Goal: Task Accomplishment & Management: Manage account settings

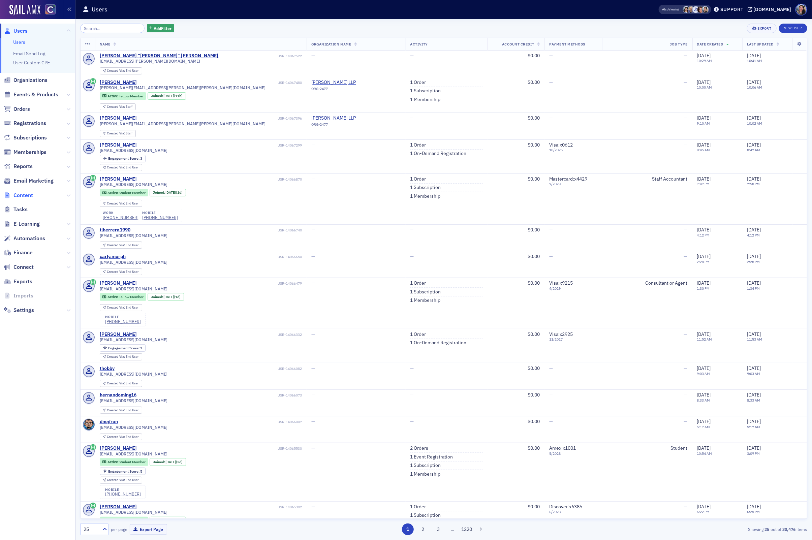
click at [28, 196] on span "Content" at bounding box center [23, 195] width 20 height 7
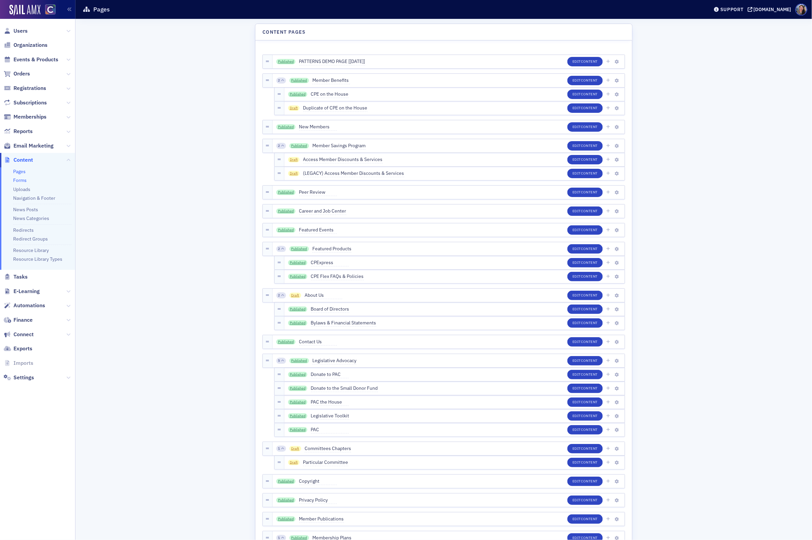
click at [23, 180] on link "Forms" at bounding box center [19, 180] width 13 height 6
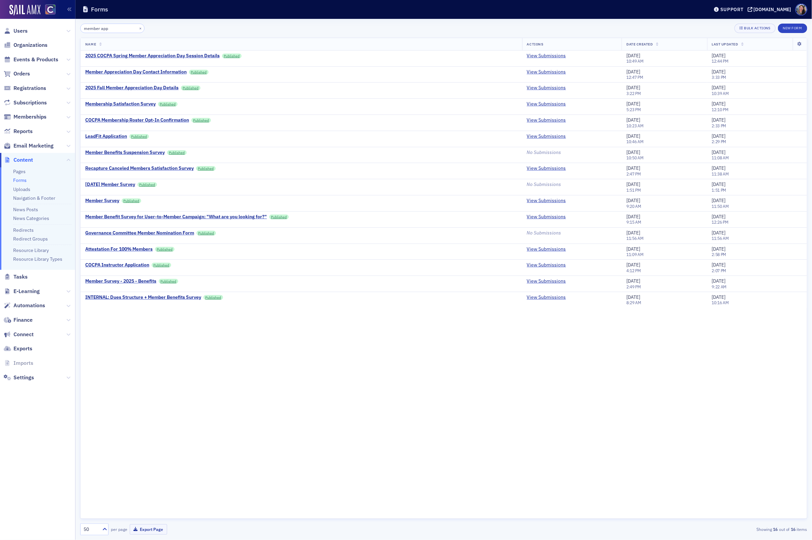
type input "member app"
click at [545, 88] on link "View Submissions" at bounding box center [546, 88] width 39 height 6
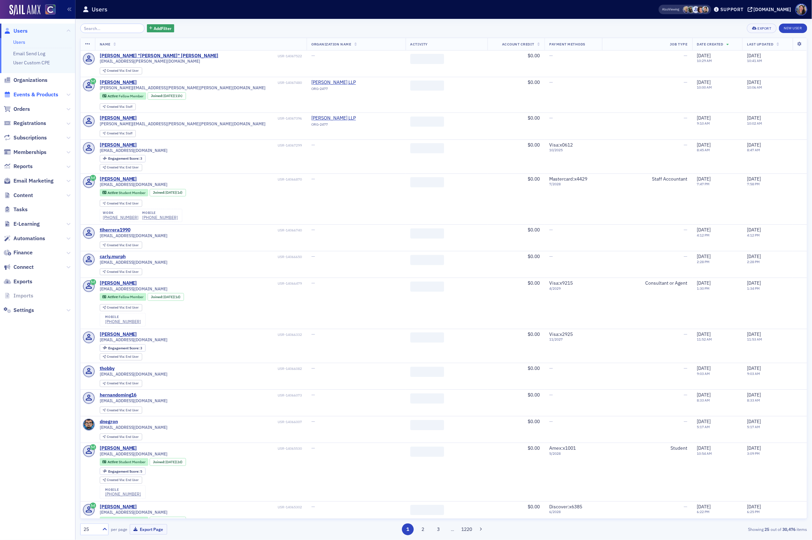
click at [41, 92] on span "Events & Products" at bounding box center [35, 94] width 45 height 7
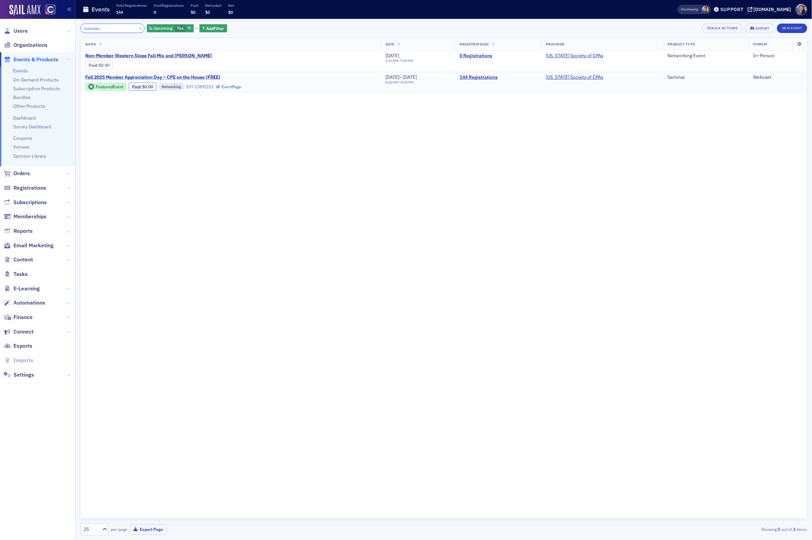
type input "member"
click at [200, 75] on span "Fall 2025 Member Appreciation Day – CPE on the House (FREE)" at bounding box center [152, 77] width 135 height 6
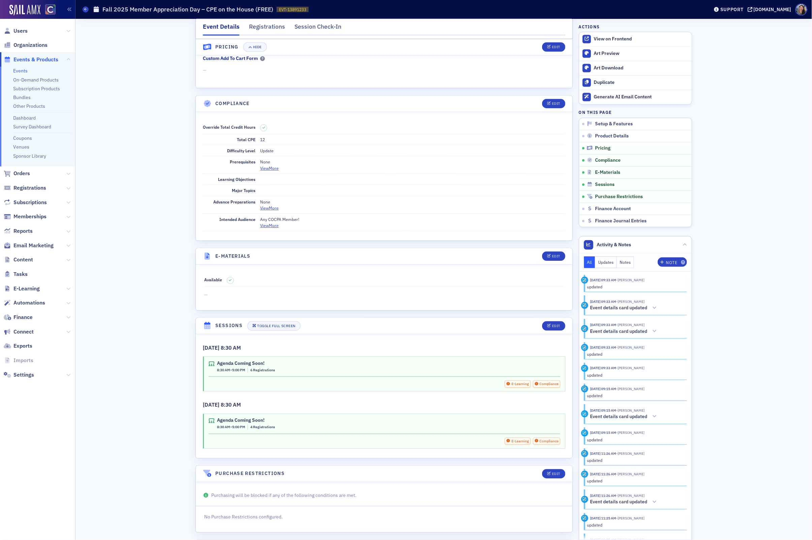
scroll to position [804, 0]
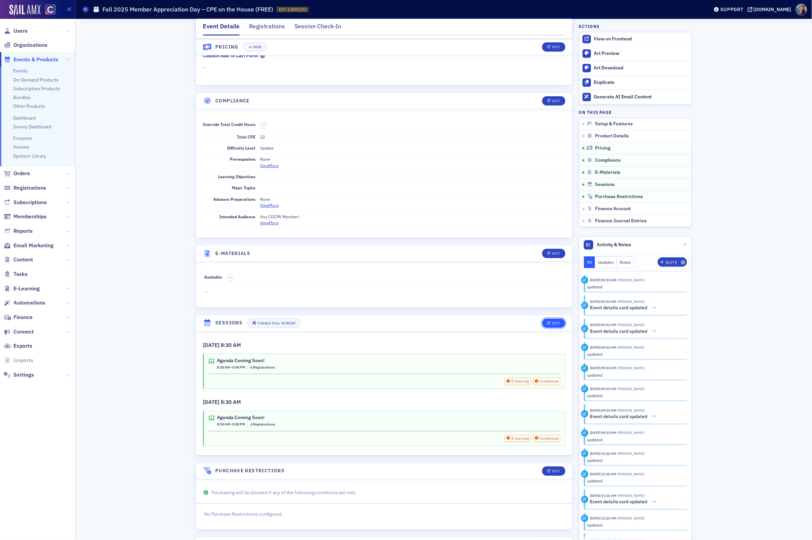
click at [552, 325] on div "Edit" at bounding box center [556, 324] width 8 height 4
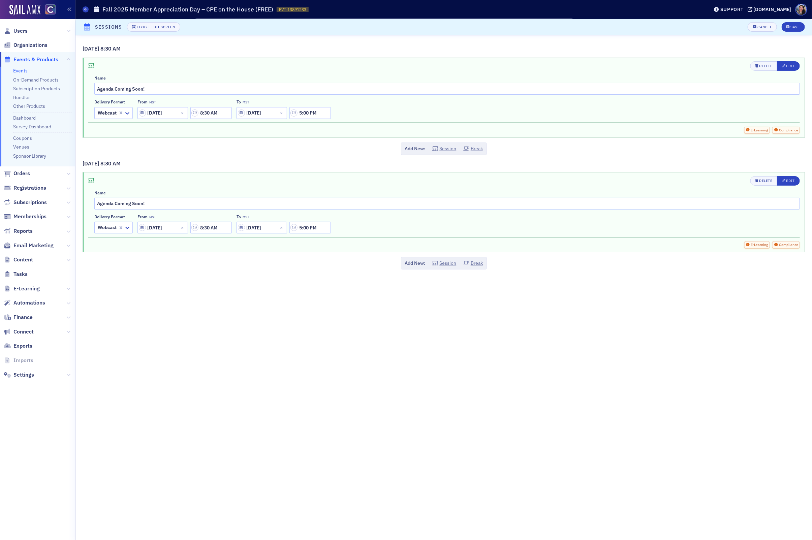
click at [437, 392] on div "[DATE] 8:30 AM Delete Edit Name Agenda Coming Soon! Delivery format Webcast Fro…" at bounding box center [443, 287] width 736 height 504
click at [309, 89] on input "Agenda Coming Soon!" at bounding box center [446, 89] width 705 height 12
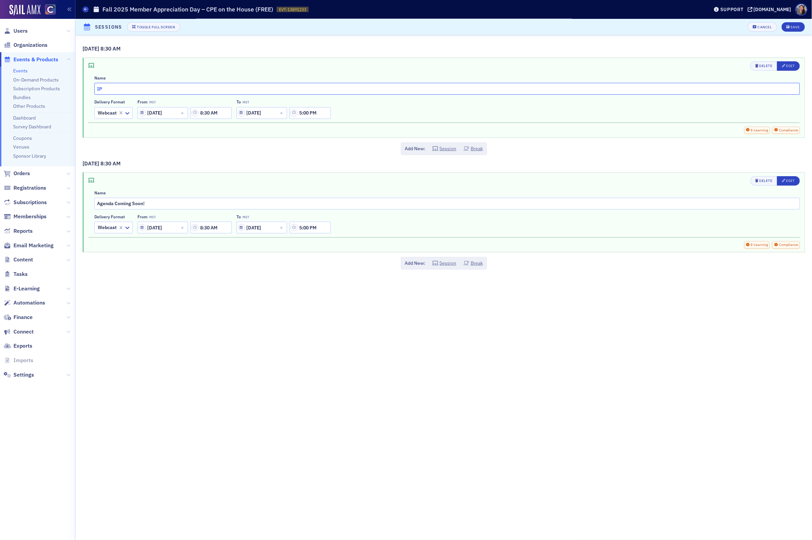
type input "I"
click at [125, 86] on input "Integrated Financial Partners:" at bounding box center [446, 89] width 705 height 12
paste input "Partners"
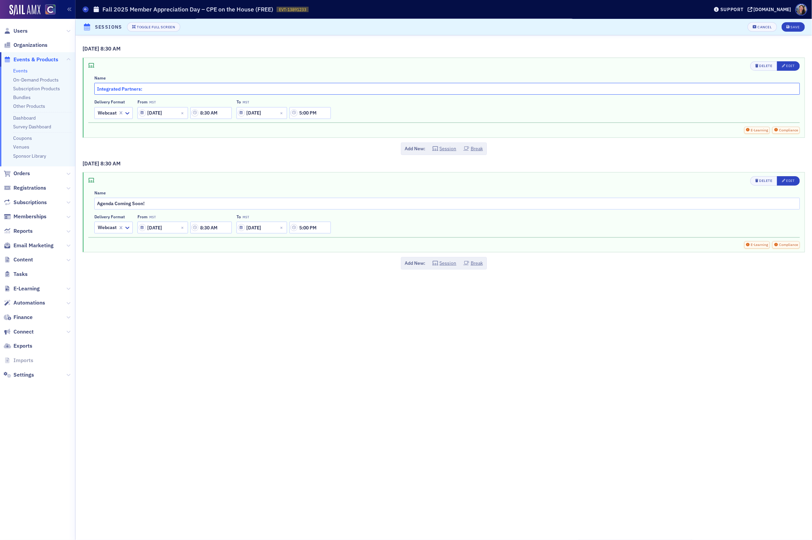
click at [257, 91] on input "Integrated Partners:" at bounding box center [446, 89] width 705 height 12
paste input "Beyond Compliance: Advanced Tax Planning Strategies for High-Income Individuals…"
type input "Integrated Partners: Beyond Compliance: Advanced Tax Planning Strategies for Hi…"
click at [328, 113] on input "5:00 PM" at bounding box center [309, 113] width 41 height 12
click at [327, 113] on input "5:00 PM" at bounding box center [309, 113] width 41 height 12
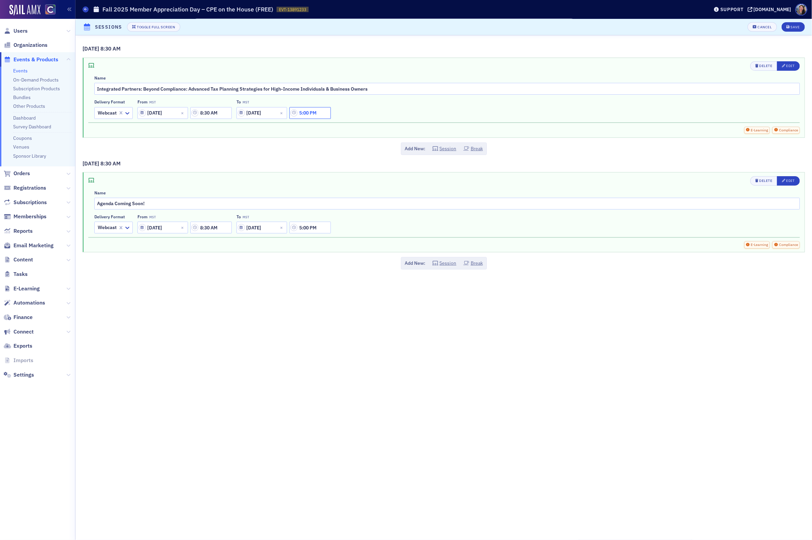
click at [327, 113] on input "5:00 PM" at bounding box center [309, 113] width 41 height 12
type input "9:20 AM"
click at [446, 109] on div "Delivery format Webcast From MST [DATE] 8:30 AM To MST [DATE] 9:20 AM" at bounding box center [446, 108] width 705 height 19
click at [446, 148] on button "Session" at bounding box center [444, 148] width 24 height 7
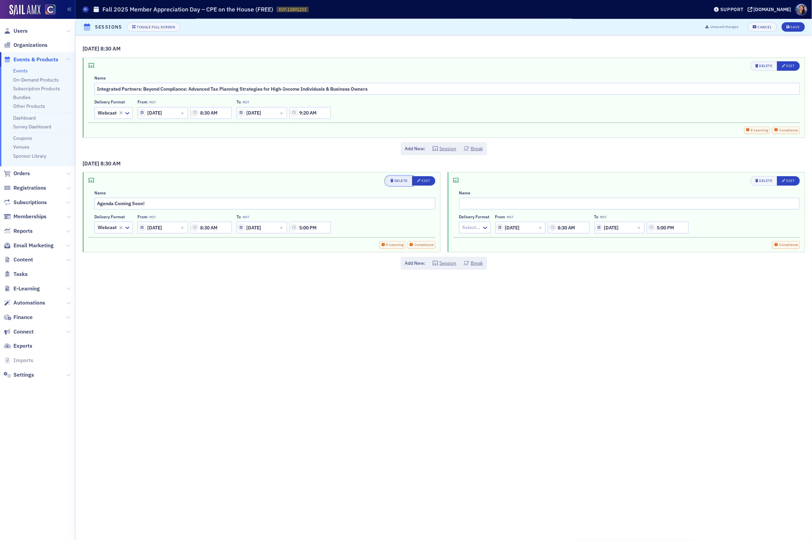
click at [393, 181] on span "Delete" at bounding box center [398, 180] width 17 height 5
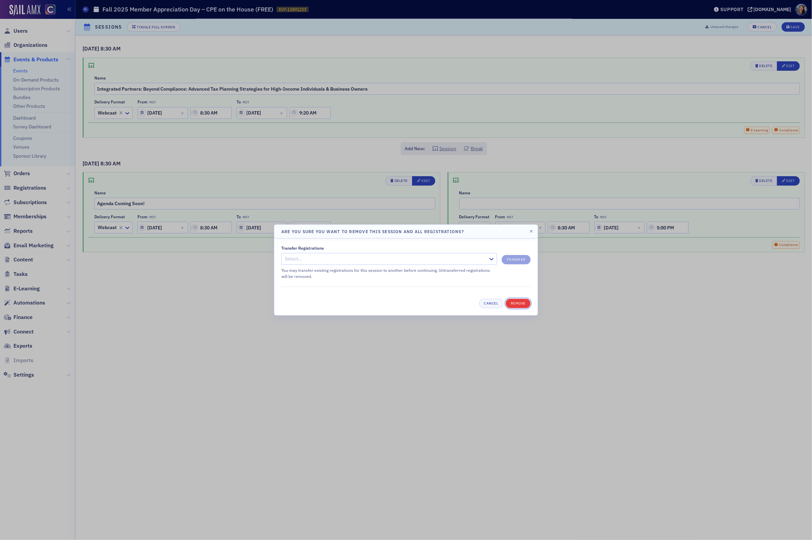
click at [514, 302] on button "Remove" at bounding box center [517, 303] width 25 height 9
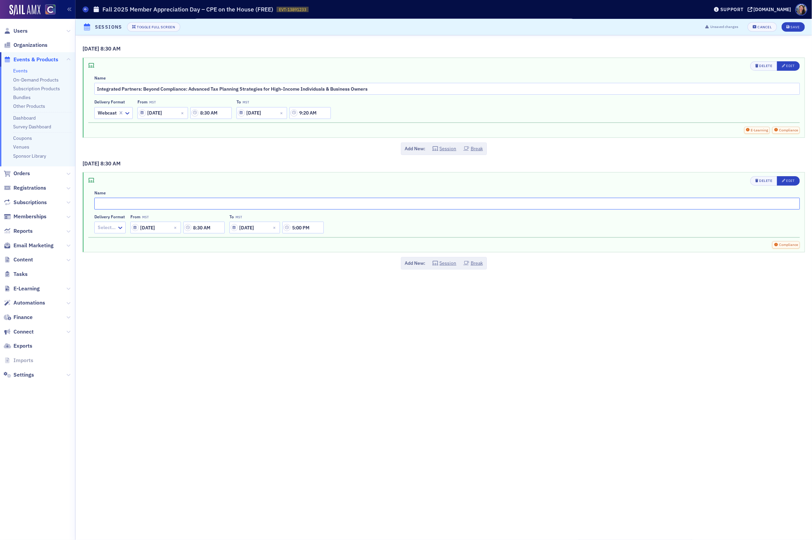
click at [313, 202] on input "text" at bounding box center [446, 204] width 705 height 12
click at [763, 181] on div "Delete" at bounding box center [765, 181] width 13 height 4
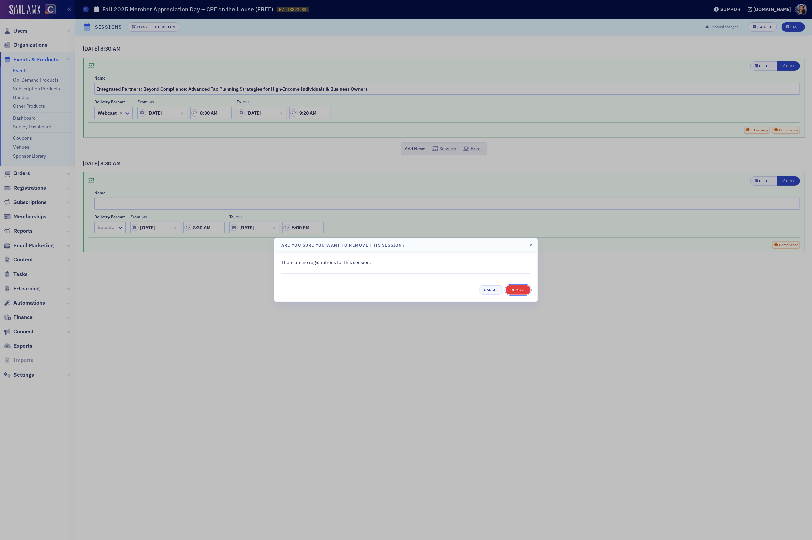
click at [516, 290] on button "Remove" at bounding box center [517, 289] width 25 height 9
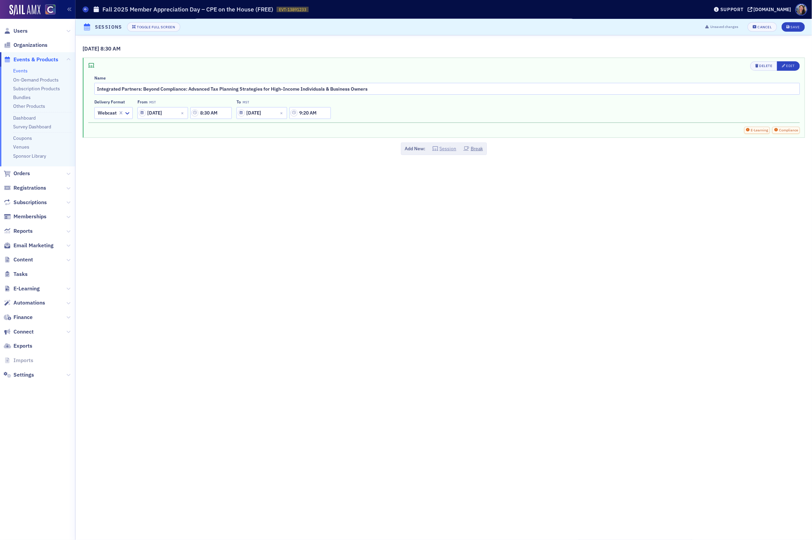
click at [447, 149] on button "Session" at bounding box center [444, 148] width 24 height 7
click at [475, 109] on div at bounding box center [471, 113] width 19 height 8
click at [473, 137] on span "Webcast" at bounding box center [472, 140] width 18 height 7
click at [473, 86] on input "text" at bounding box center [629, 89] width 341 height 12
paste input "2025 Payroll and HR Compliance Update"
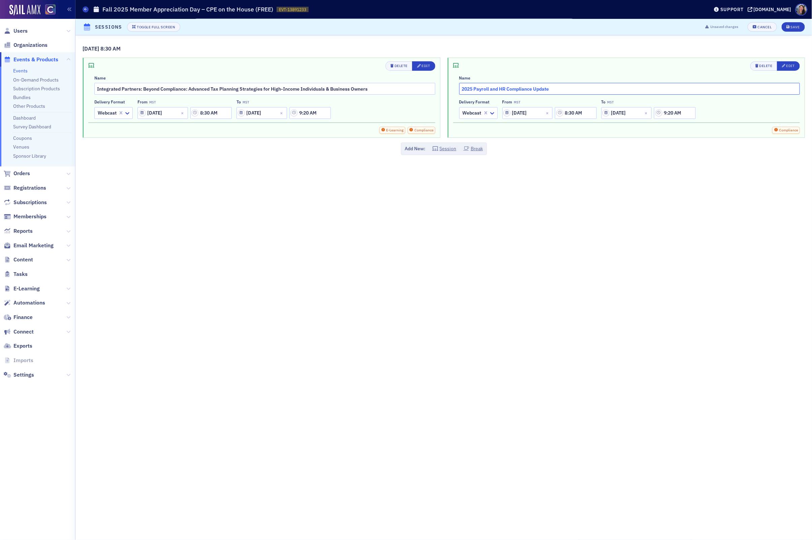
type input "2025 Payroll and HR Compliance Update"
click at [570, 111] on input "8:30 AM" at bounding box center [575, 113] width 41 height 12
type input "9:30 AM"
click at [669, 113] on input "9:20 AM" at bounding box center [674, 113] width 41 height 12
type input "10:20 AM"
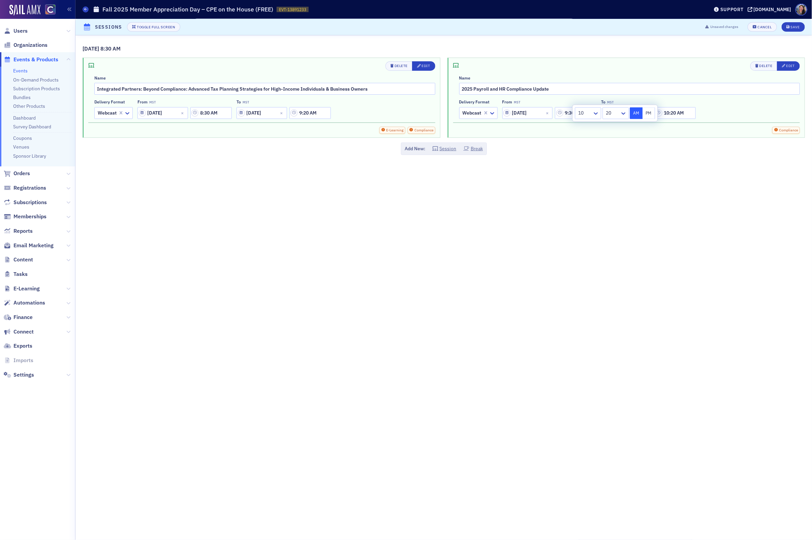
click at [695, 202] on div "[DATE] 8:30 AM Delete Edit Name Integrated Partners: Beyond Compliance: Advance…" at bounding box center [443, 287] width 736 height 504
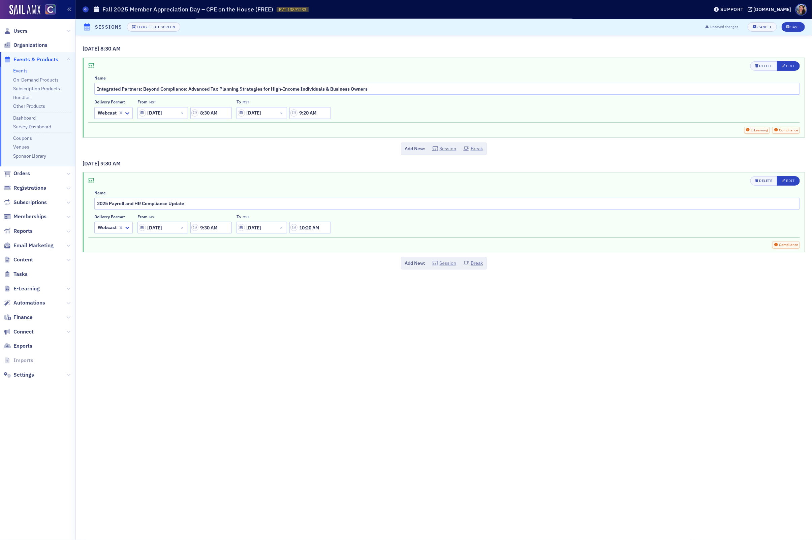
click at [448, 264] on button "Session" at bounding box center [444, 263] width 24 height 7
click at [97, 204] on input "2025 Payroll and HR Compliance Update" at bounding box center [264, 204] width 341 height 12
type input "Journey Payroll: 2025 Payroll and HR Compliance Update"
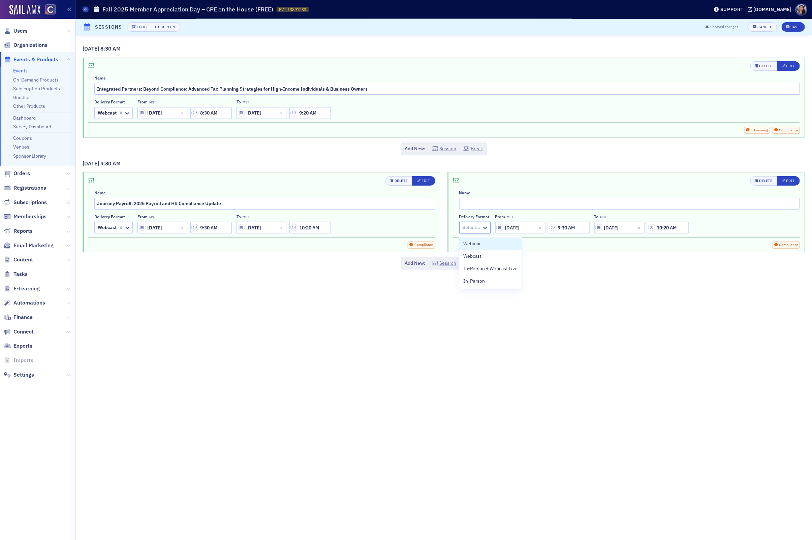
click at [462, 227] on input "text" at bounding box center [462, 227] width 1 height 7
click at [467, 253] on span "Webcast" at bounding box center [472, 256] width 18 height 7
click at [487, 208] on input "text" at bounding box center [629, 204] width 341 height 12
click at [614, 206] on input "text" at bounding box center [629, 204] width 341 height 12
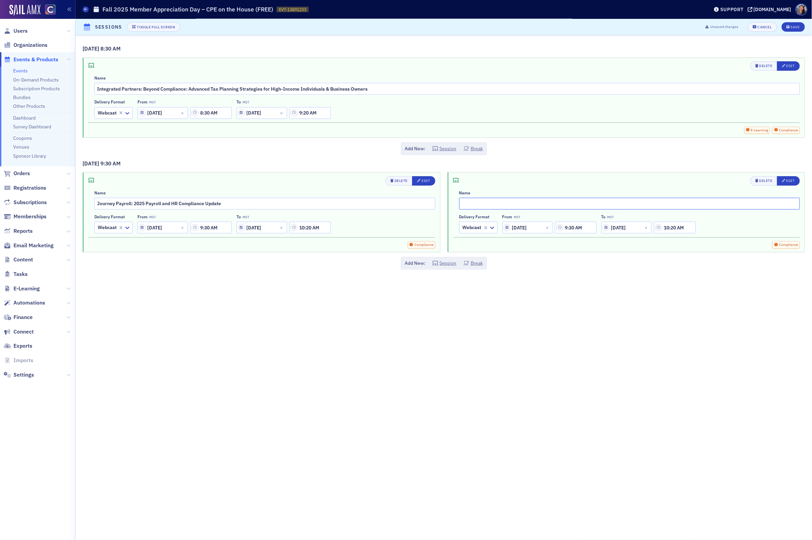
paste input "[PERSON_NAME]"
click at [571, 204] on input "[PERSON_NAME]:" at bounding box center [629, 204] width 341 height 12
paste input "Beyond Borders: Practical Compliance Guidance for CPAs Managing International C…"
click at [500, 203] on input "[PERSON_NAME]:Beyond Borders: Practical Compliance Guidance for CPAs Managing I…" at bounding box center [629, 204] width 341 height 12
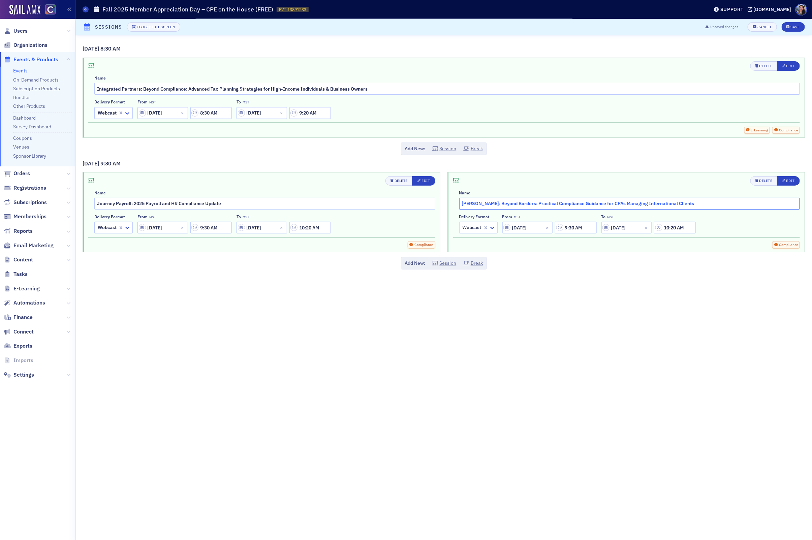
type input "[PERSON_NAME]: Beyond Borders: Practical Compliance Guidance for CPAs Managing …"
click at [569, 227] on input "9:30 AM" at bounding box center [575, 228] width 41 height 12
type input "10:30 AM"
click at [670, 226] on input "10:20 AM" at bounding box center [674, 228] width 41 height 12
type input "11:20 AM"
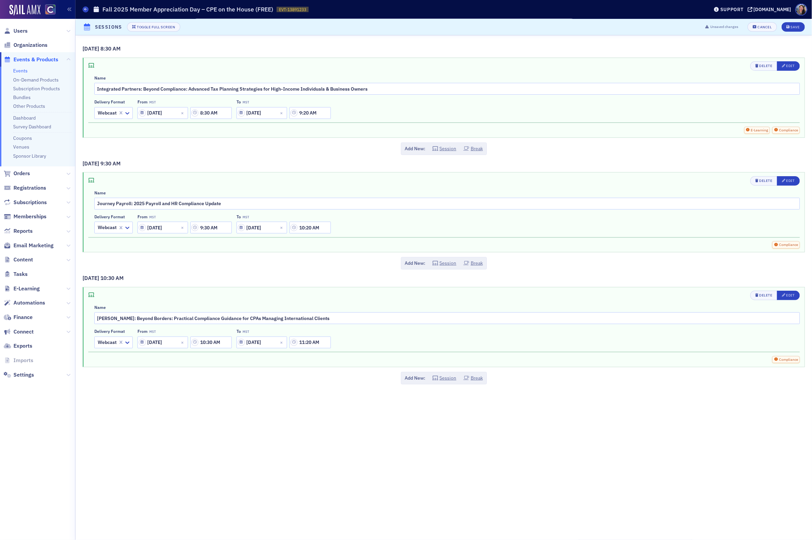
click at [628, 374] on div "[DATE] 8:30 AM Delete Edit Name Integrated Partners: Beyond Compliance: Advance…" at bounding box center [443, 287] width 736 height 504
click at [446, 382] on button "Session" at bounding box center [444, 377] width 24 height 7
click at [498, 317] on input "text" at bounding box center [629, 318] width 341 height 12
paste input "ERP Advisors Group"
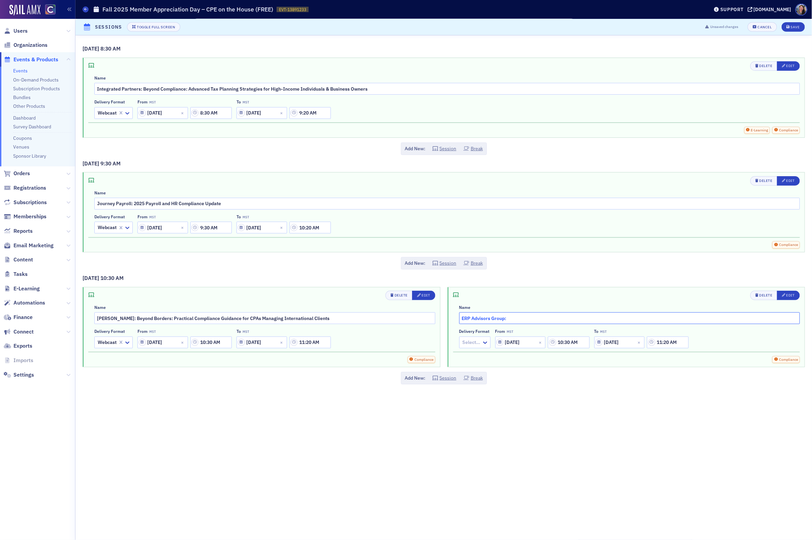
click at [595, 316] on input "ERP Advisors Group:" at bounding box center [629, 318] width 341 height 12
click at [592, 320] on input "ERP Advisors Group:" at bounding box center [629, 318] width 341 height 12
paste input "How to Select the Right ERP System for Your Business"
type input "ERP Advisors Group: How to Select the Right ERP System for Your Business"
click at [465, 345] on div at bounding box center [471, 342] width 19 height 8
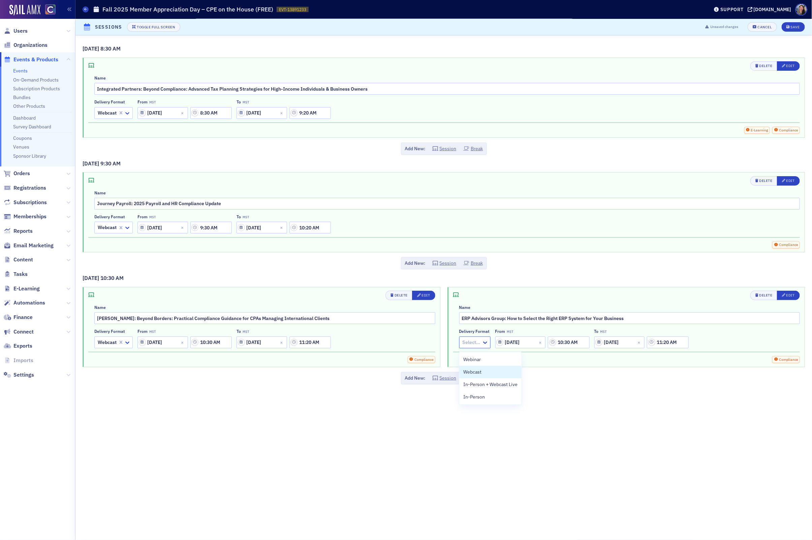
click at [470, 369] on span "Webcast" at bounding box center [472, 371] width 18 height 7
click at [572, 344] on input "10:30 AM" at bounding box center [575, 342] width 41 height 12
type input "11:30 AM"
click at [669, 343] on input "11:20 AM" at bounding box center [674, 342] width 41 height 12
type input "12:20 AM"
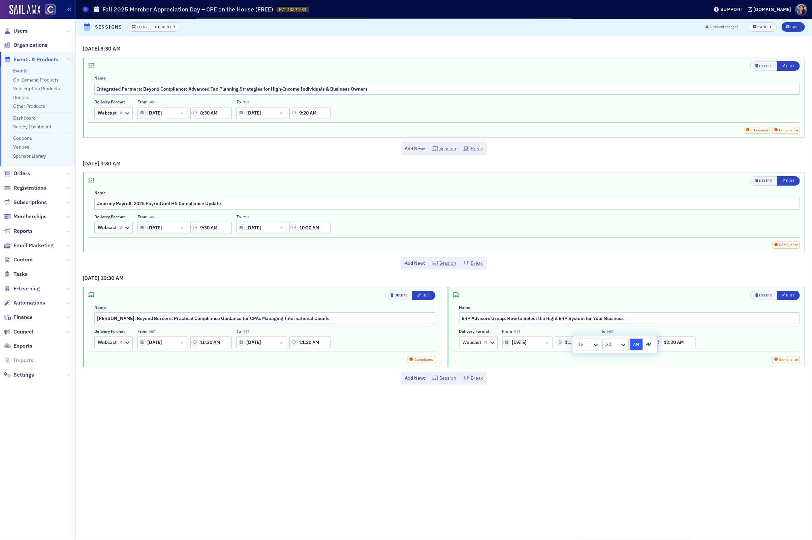
click at [625, 434] on div "[DATE] 8:30 AM Delete Edit Name Integrated Partners: Beyond Compliance: Advance…" at bounding box center [443, 287] width 736 height 504
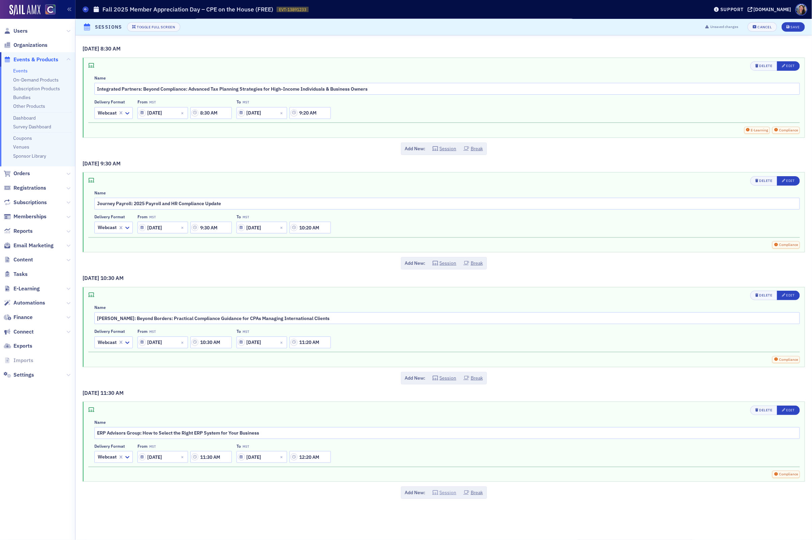
click at [448, 495] on button "Session" at bounding box center [444, 492] width 24 height 7
click at [518, 439] on input "text" at bounding box center [629, 433] width 341 height 12
paste input "Escaping from the Sea of Sameness"
type input "Xero: Escaping from the Sea of Sameness"
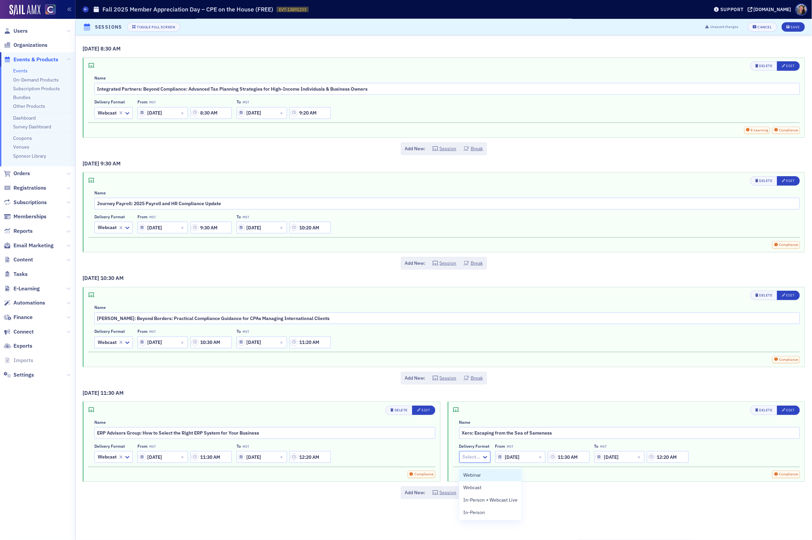
click at [469, 462] on div "Select…" at bounding box center [470, 457] width 22 height 10
click at [471, 491] on div "Webcast" at bounding box center [490, 487] width 62 height 12
click at [573, 462] on input "11:30 AM" at bounding box center [575, 457] width 41 height 12
drag, startPoint x: 592, startPoint y: 460, endPoint x: 502, endPoint y: 443, distance: 91.1
click at [505, 443] on div "Name Xero: Escaping from the Sea of Sameness Delivery format Webcast From MST […" at bounding box center [629, 441] width 341 height 43
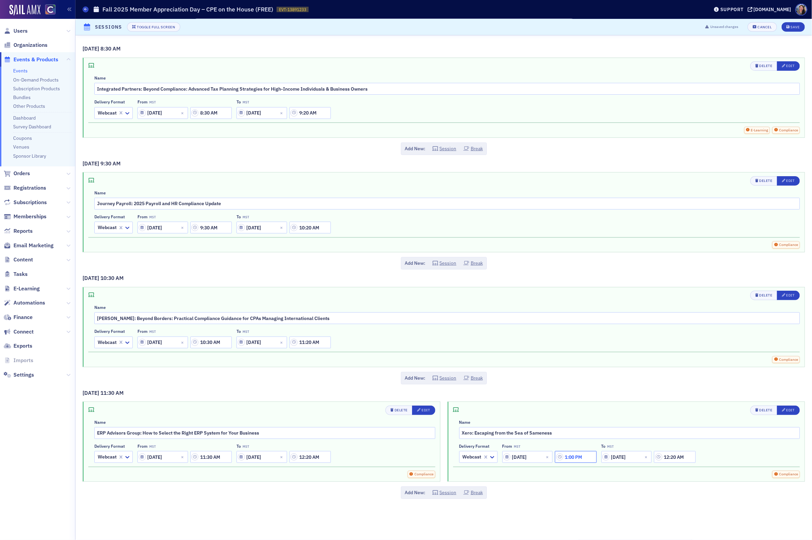
type input "1:00 PM"
select select "11"
select select "2025"
type input "1:50 PM"
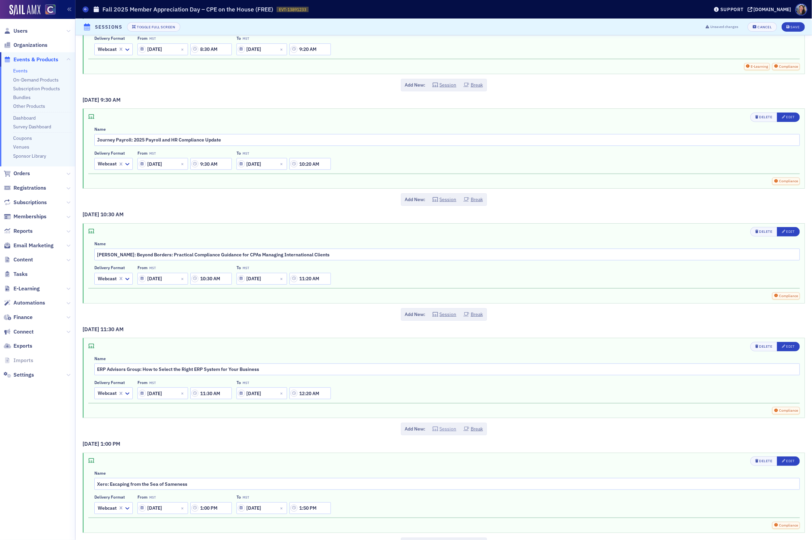
scroll to position [74, 0]
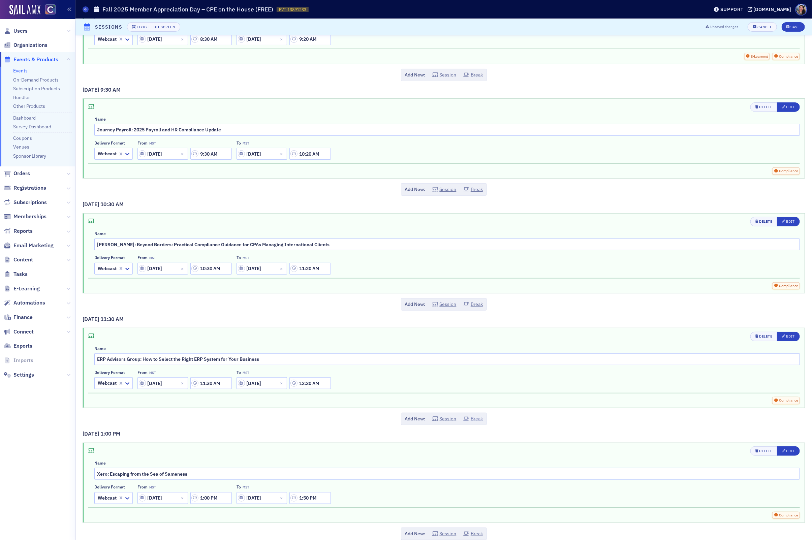
click at [479, 422] on button "Break" at bounding box center [473, 418] width 20 height 7
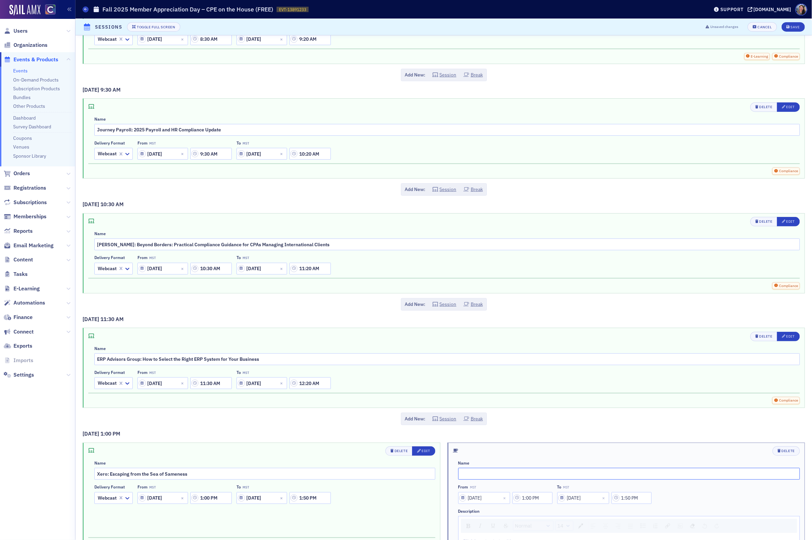
click at [476, 479] on input "text" at bounding box center [629, 474] width 342 height 12
type input "Lunch"
click at [527, 503] on input "1:00 PM" at bounding box center [532, 498] width 40 height 12
type input "12:20 PM"
click at [632, 503] on input "1:50 PM" at bounding box center [631, 498] width 40 height 12
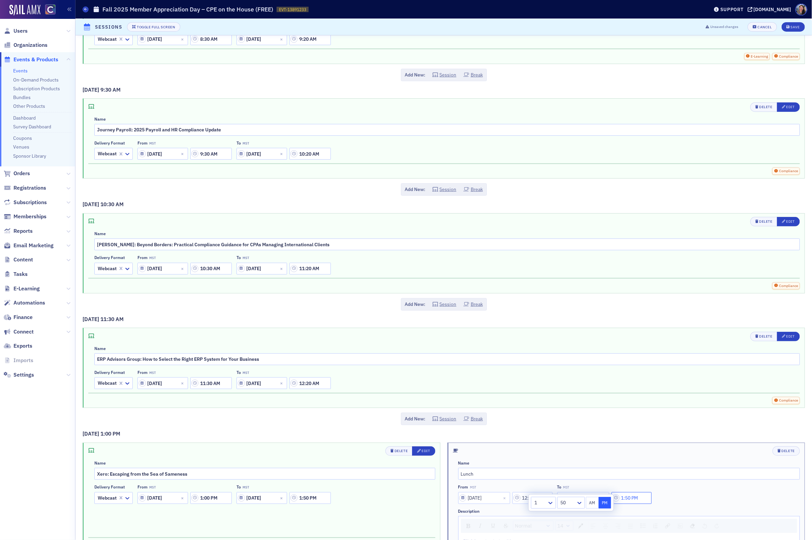
click at [629, 503] on input "1:50 PM" at bounding box center [631, 498] width 40 height 12
type input "1:00 PM"
click at [690, 503] on div "From MST [DATE] 12:20 PM To MST [DATE] 1:00 PM" at bounding box center [629, 493] width 342 height 19
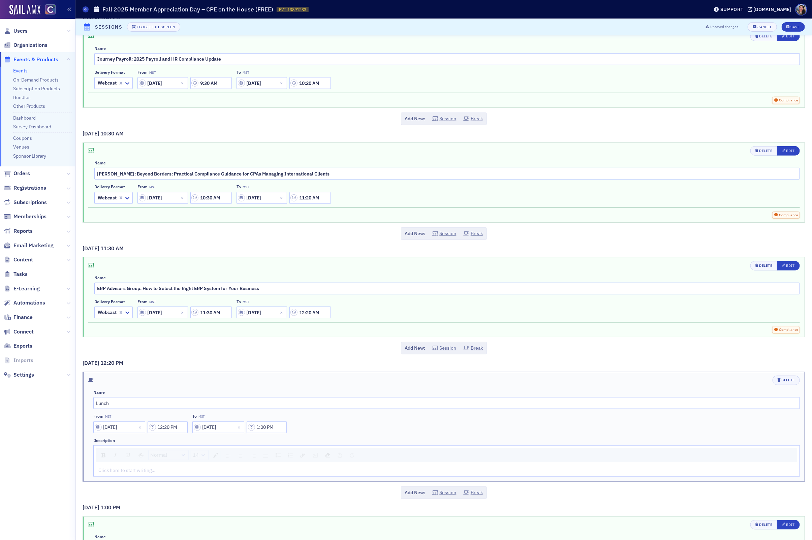
scroll to position [234, 0]
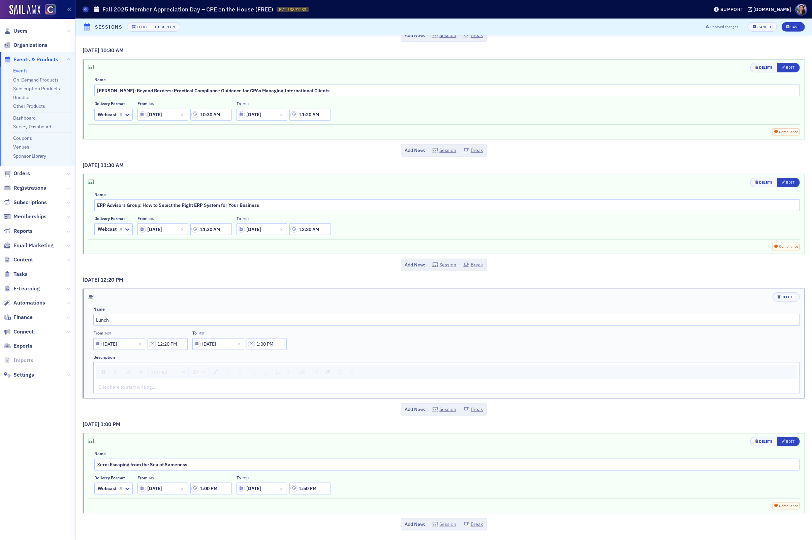
click at [446, 524] on button "Session" at bounding box center [444, 524] width 24 height 7
click at [513, 464] on input "text" at bounding box center [629, 465] width 341 height 12
click at [495, 463] on input "Juno:" at bounding box center [629, 465] width 341 height 12
paste input "How to Use Automation to Scale Your Firm and Save Time (…and Finally Go on that…"
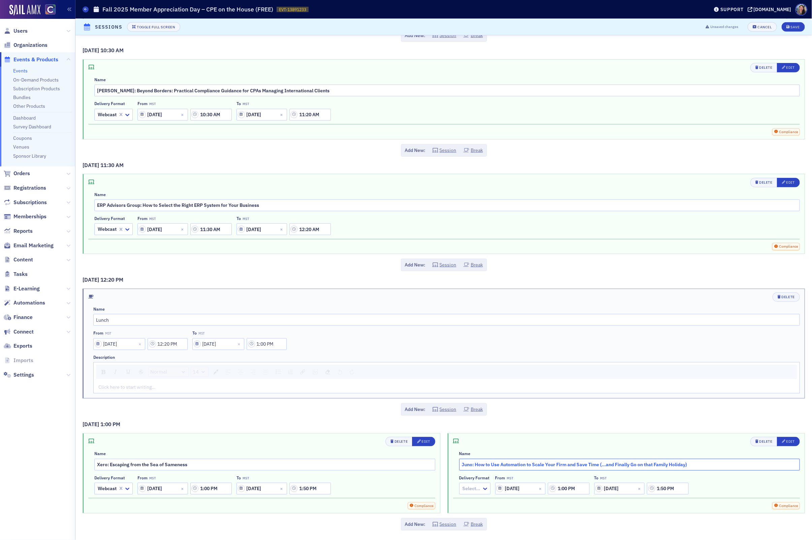
type input "Juno: How to Use Automation to Scale Your Firm and Save Time (…and Finally Go o…"
click at [480, 487] on div at bounding box center [471, 488] width 19 height 8
click at [486, 447] on div "Webcast" at bounding box center [490, 446] width 54 height 7
click at [571, 490] on input "1:00 PM" at bounding box center [575, 489] width 41 height 12
type input "2:00 PM"
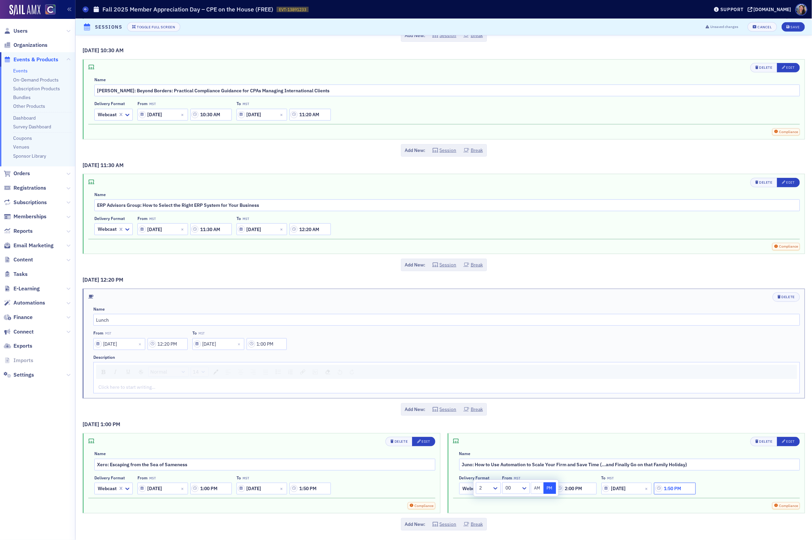
click at [669, 490] on input "1:50 PM" at bounding box center [674, 489] width 41 height 12
type input "2:50 PM"
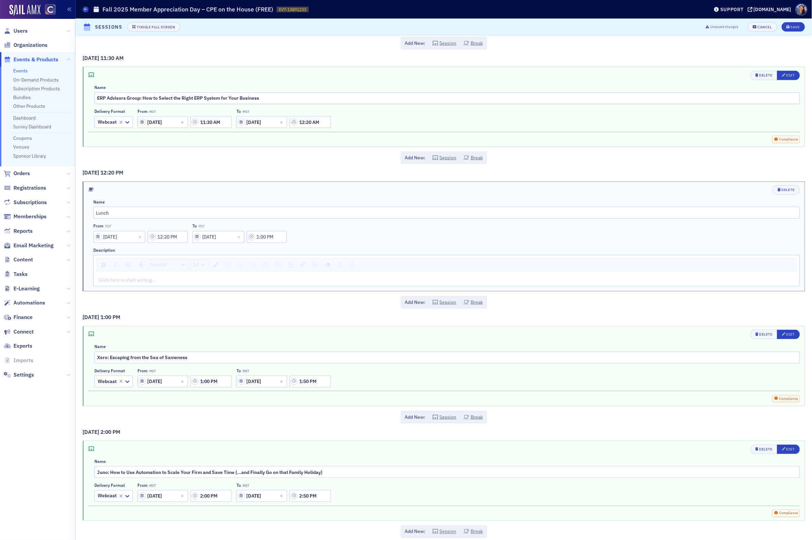
scroll to position [350, 0]
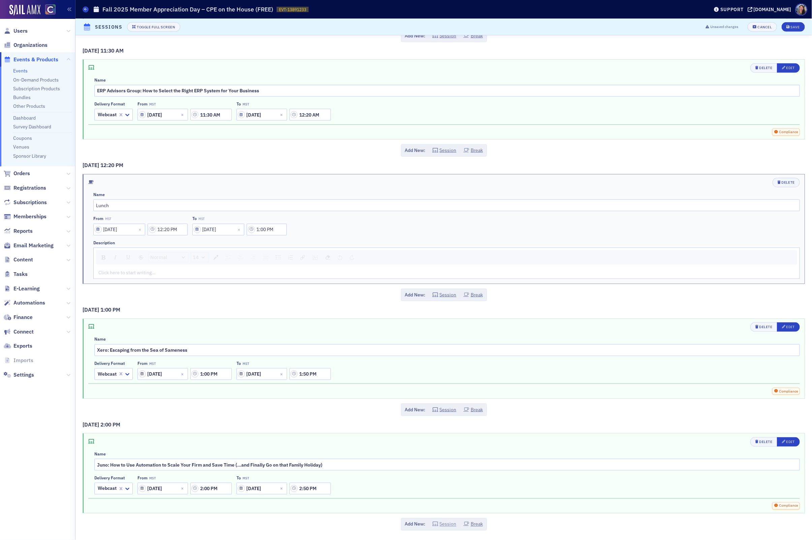
click at [445, 522] on button "Session" at bounding box center [444, 524] width 24 height 7
click at [491, 461] on input "text" at bounding box center [629, 465] width 341 height 12
paste input "Top 10 401(k) FAQs"
type input "Human Interest: Top 10 401(k) FAQs"
click at [480, 486] on div at bounding box center [471, 488] width 19 height 8
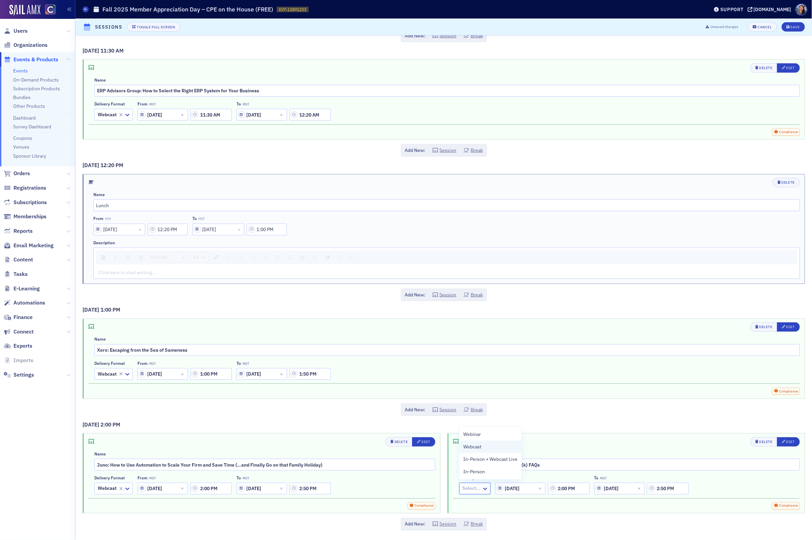
click at [477, 448] on span "Webcast" at bounding box center [472, 446] width 18 height 7
click at [573, 485] on input "2:00 PM" at bounding box center [575, 489] width 41 height 12
type input "3:00 PM"
click at [669, 488] on input "2:50 PM" at bounding box center [674, 489] width 41 height 12
type input "3:50 PM"
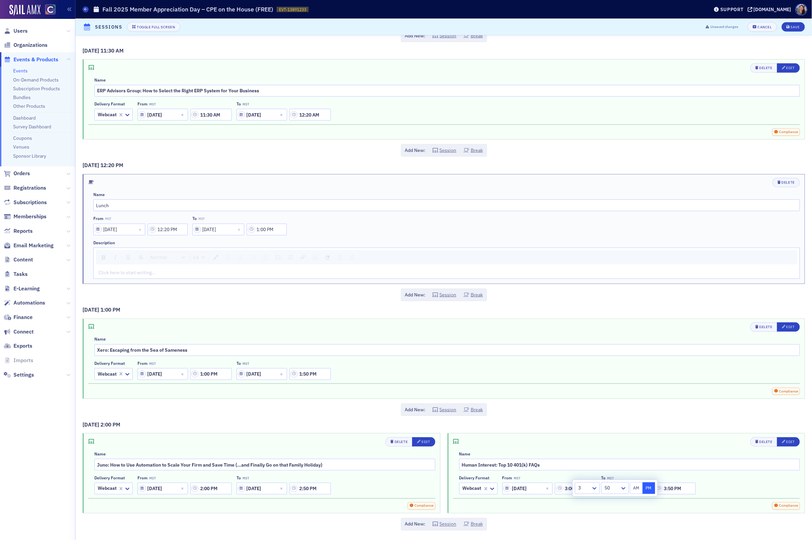
click at [701, 523] on div "Add New: Session Break" at bounding box center [444, 524] width 722 height 12
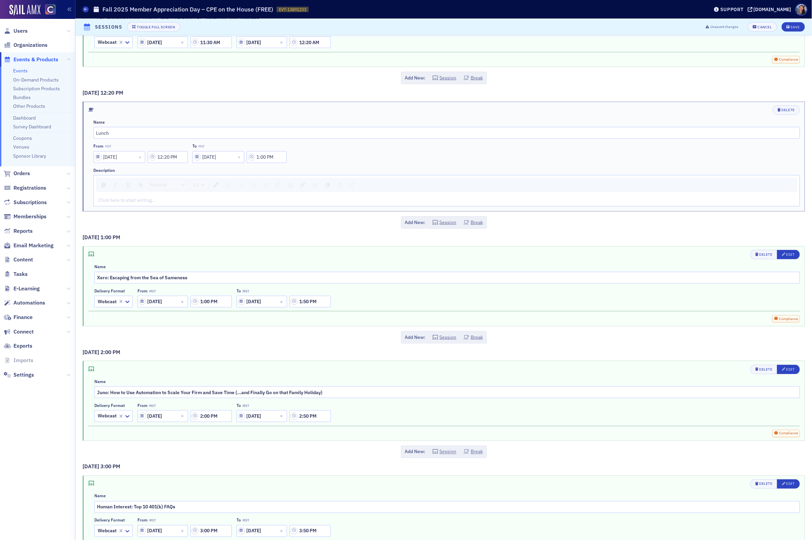
scroll to position [465, 0]
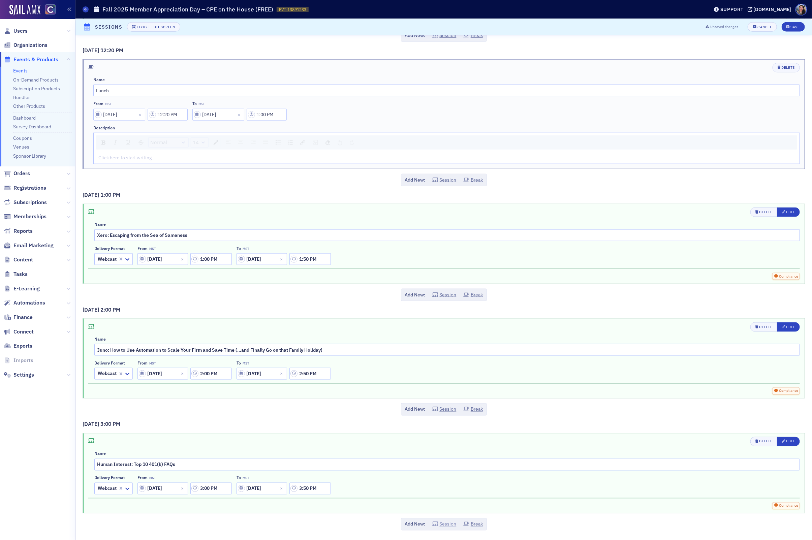
click at [447, 524] on button "Session" at bounding box center [444, 524] width 24 height 7
click at [478, 464] on input "text" at bounding box center [629, 465] width 341 height 12
paste input "Data Security and Cyber Liability Issues for CPAs"
type input "Camico: Data Security and Cyber Liability Issues for CPAs"
